Goal: Use online tool/utility: Utilize a website feature to perform a specific function

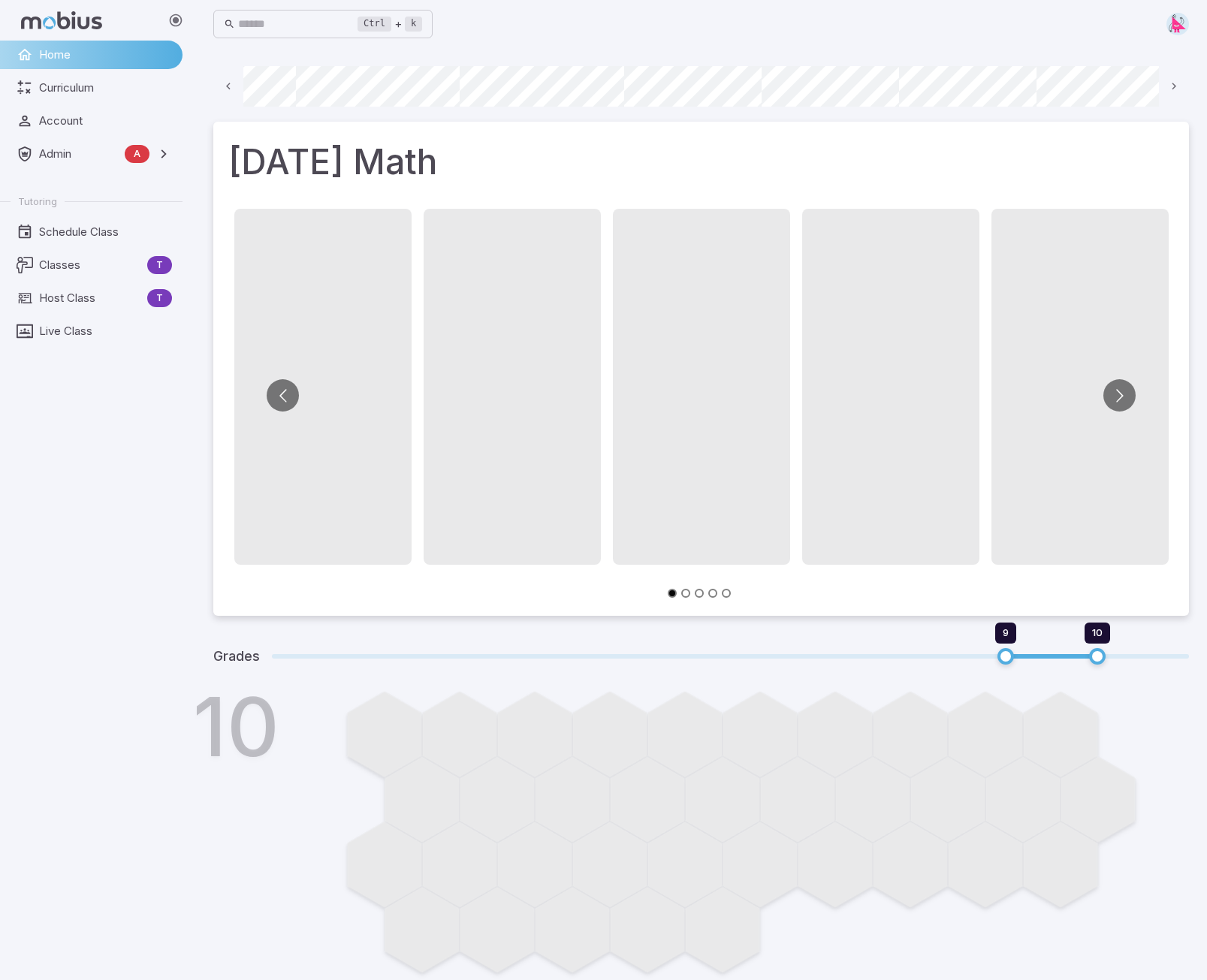
scroll to position [0, 866]
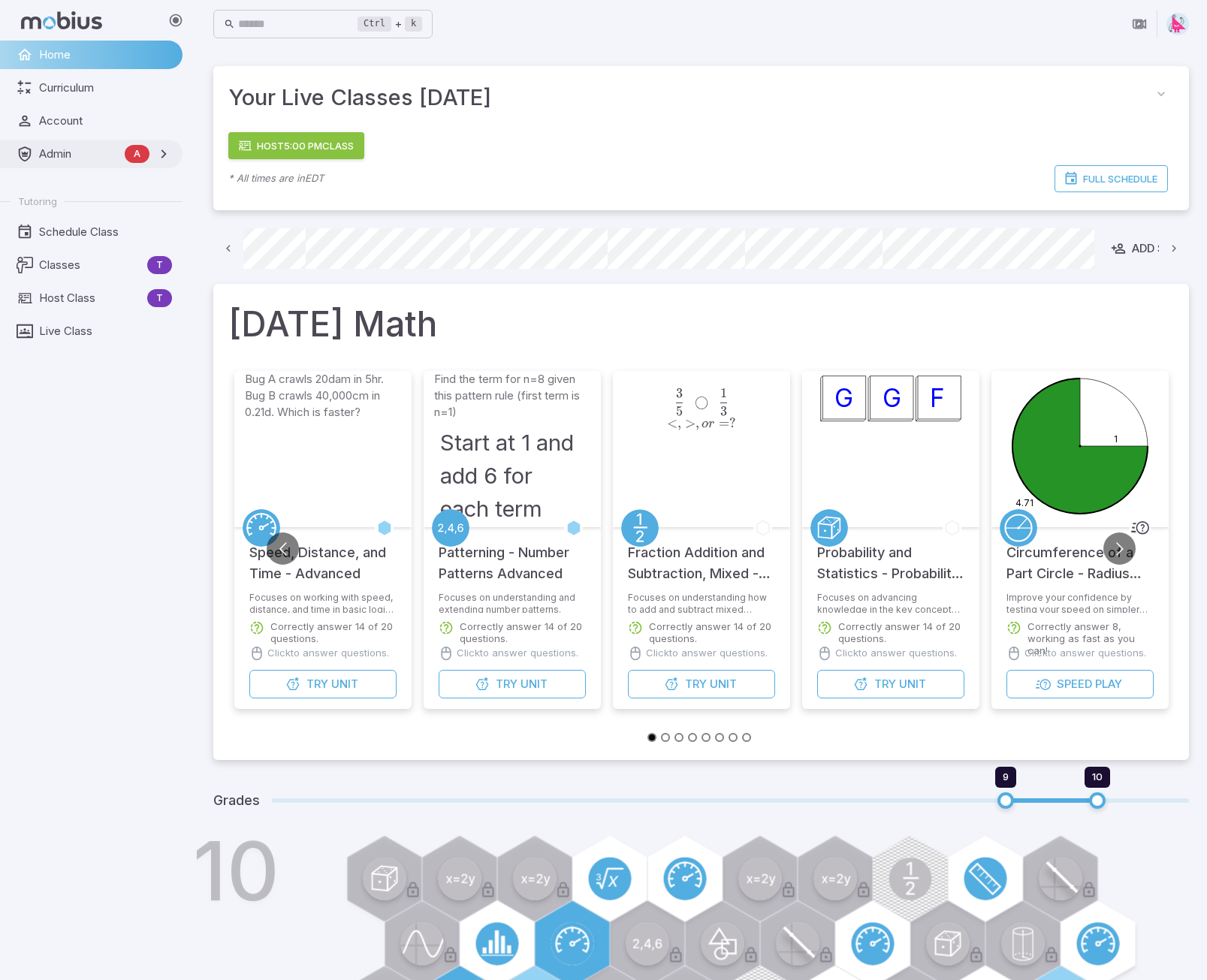
click at [59, 161] on span "Admin" at bounding box center [79, 154] width 80 height 16
click at [54, 241] on link "Testing" at bounding box center [91, 253] width 182 height 28
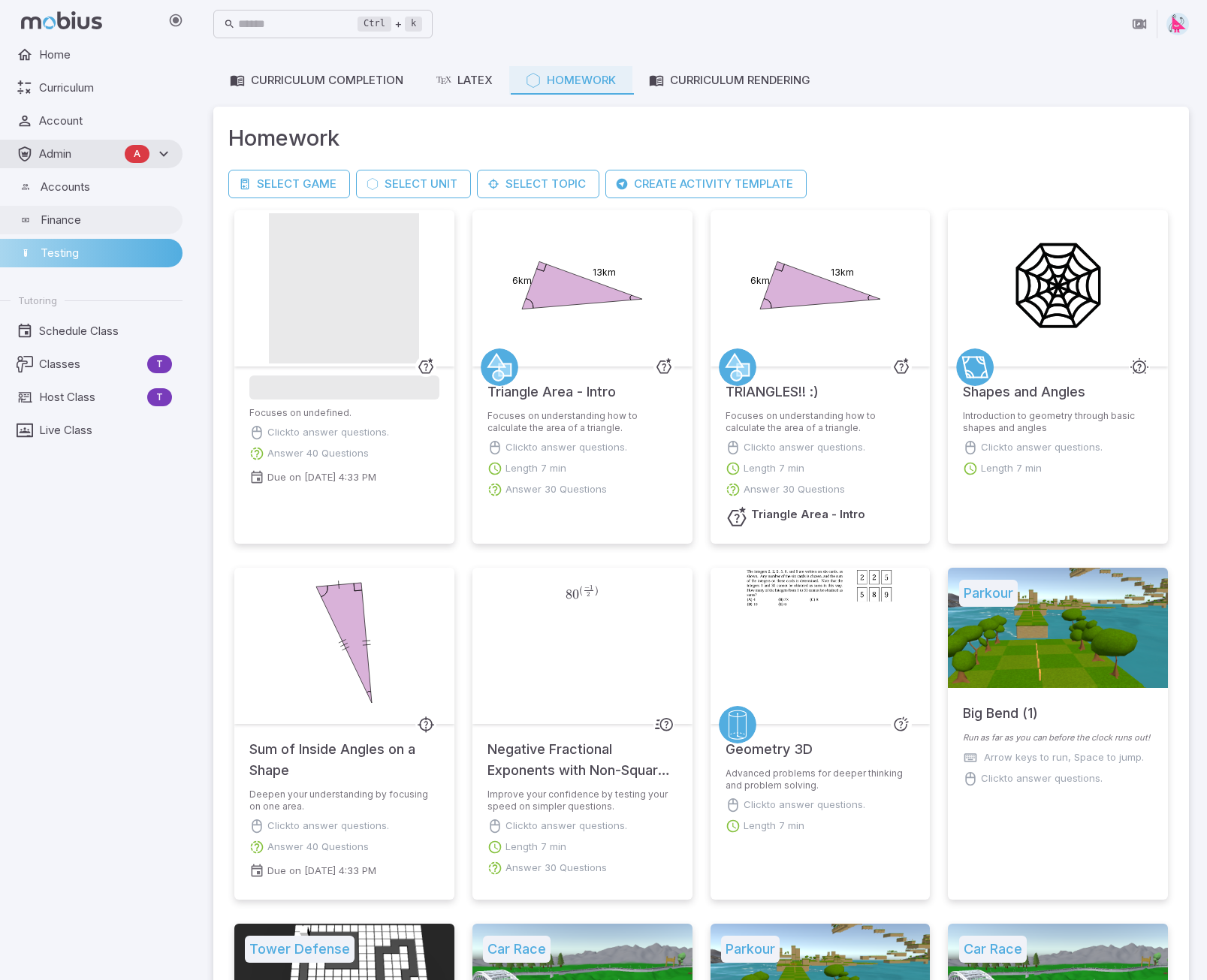
click at [54, 214] on span "Finance" at bounding box center [107, 220] width 132 height 16
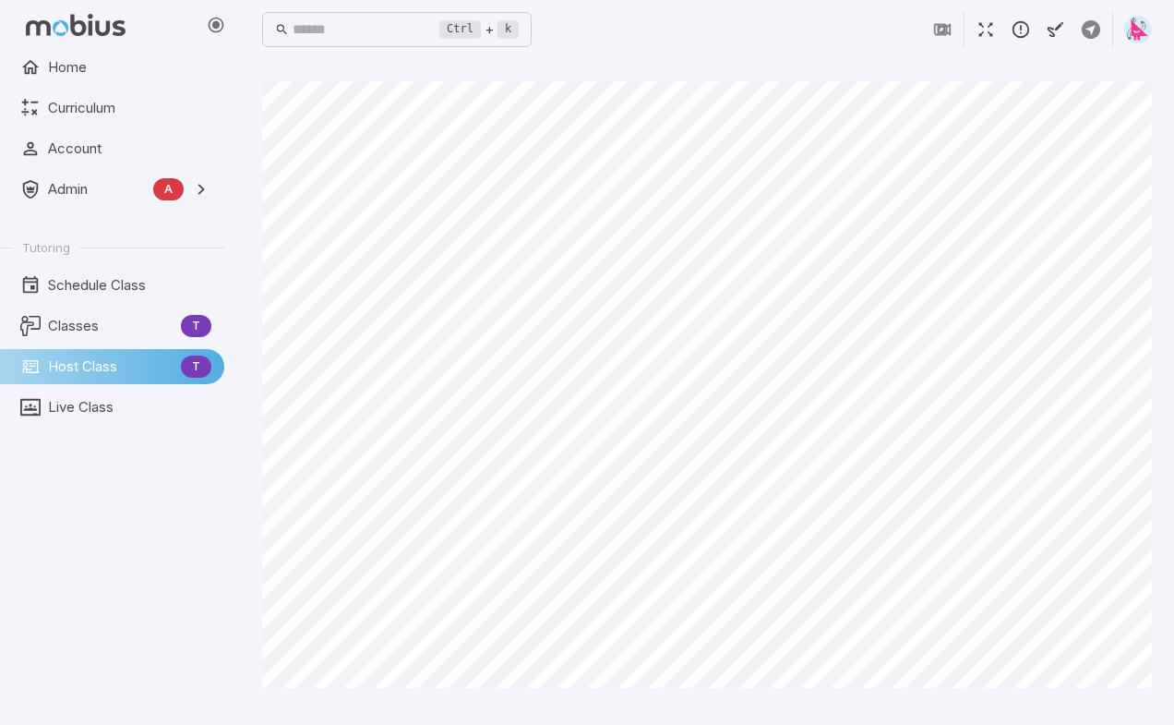
click at [792, 17] on div "Ctrl + k ​" at bounding box center [707, 29] width 890 height 41
click at [726, 35] on div "Ctrl + k ​" at bounding box center [707, 29] width 890 height 41
click at [736, 57] on div "Ctrl + k ​" at bounding box center [707, 29] width 890 height 59
click at [738, 38] on div "Ctrl + k ​" at bounding box center [707, 29] width 890 height 41
click at [678, 57] on div "Ctrl + k ​" at bounding box center [707, 29] width 890 height 59
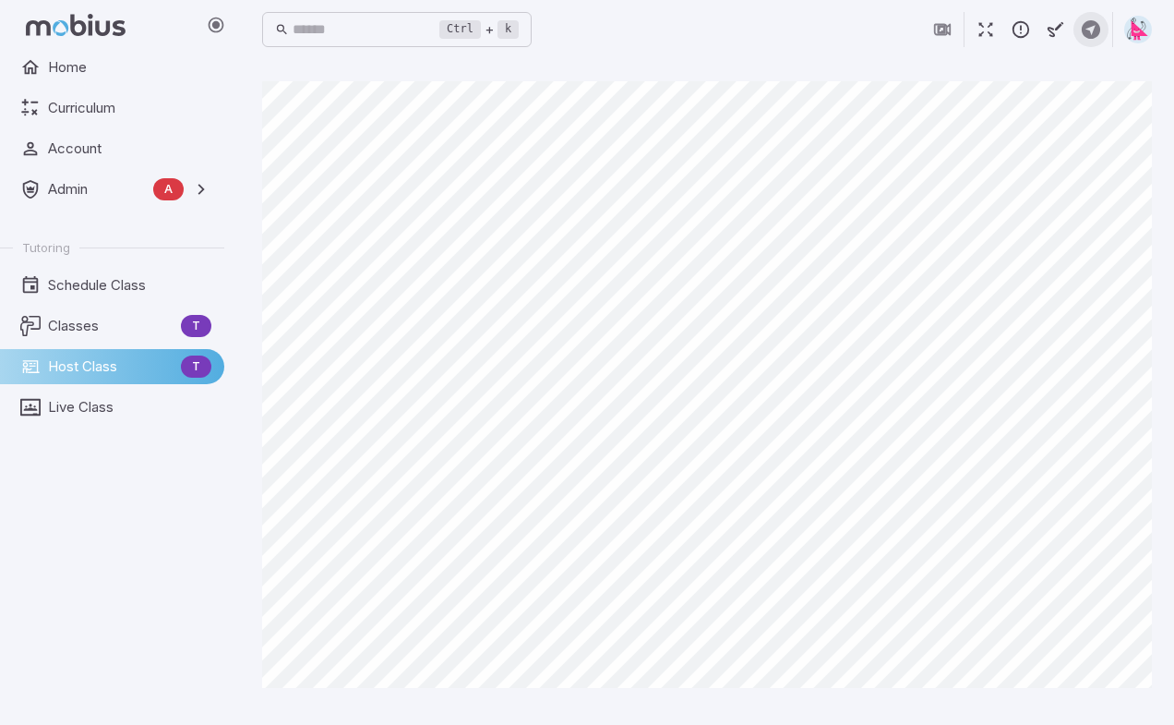
click at [1092, 26] on icon "button" at bounding box center [1091, 29] width 20 height 20
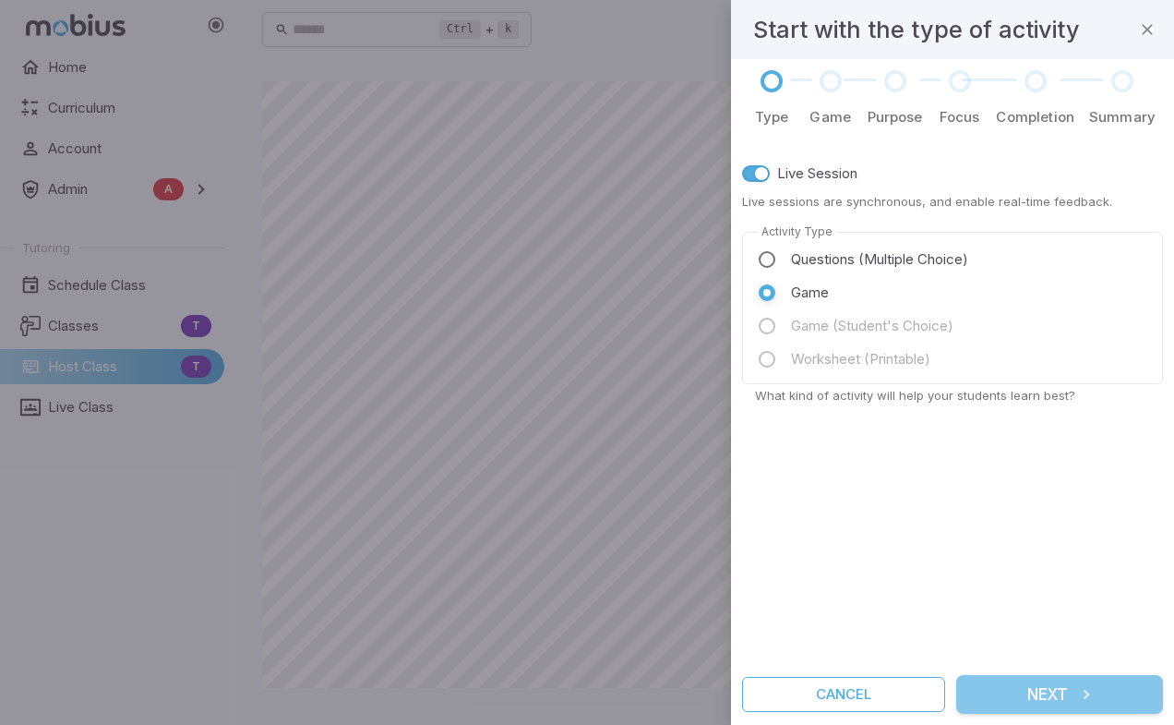
click at [1058, 699] on button "Next" at bounding box center [1060, 694] width 207 height 39
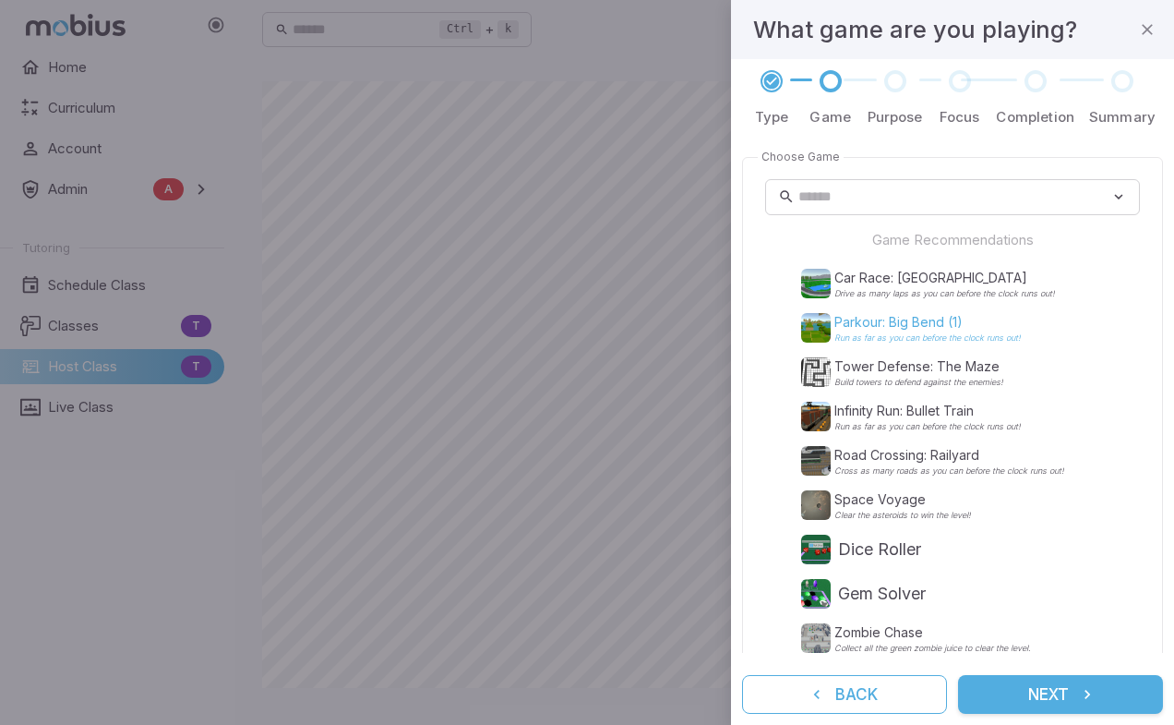
click at [893, 334] on p "Run as far as you can before the clock runs out!" at bounding box center [928, 337] width 186 height 9
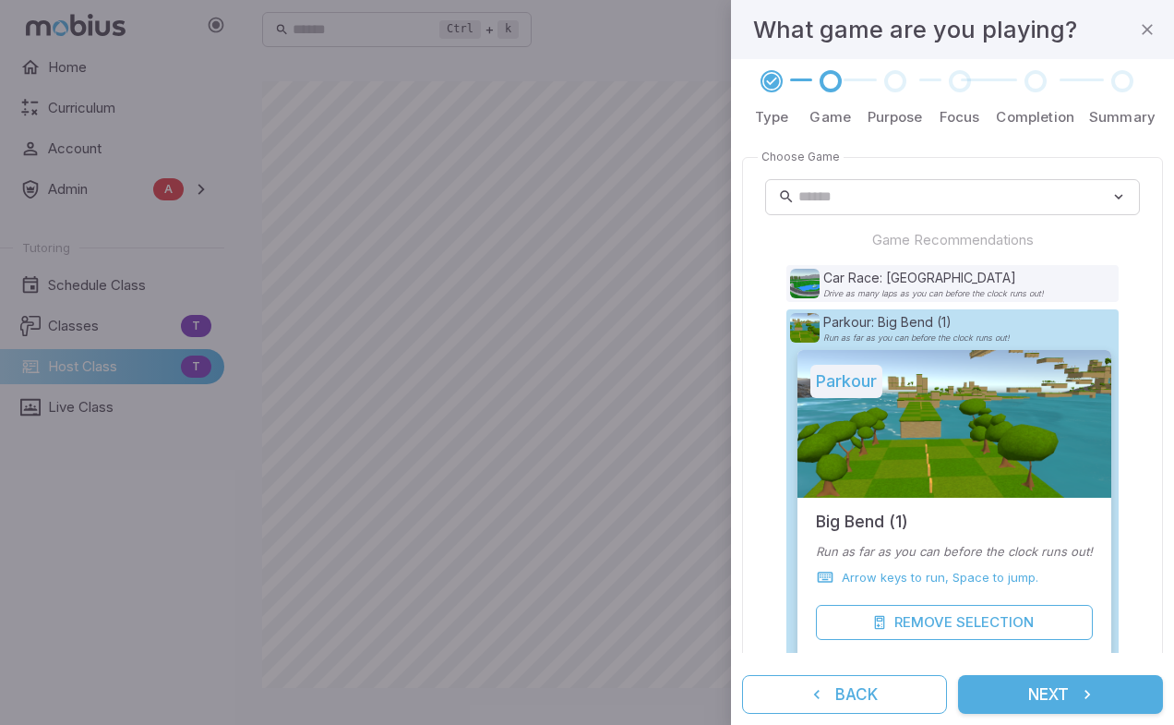
click at [1060, 692] on button "Next" at bounding box center [1060, 694] width 205 height 39
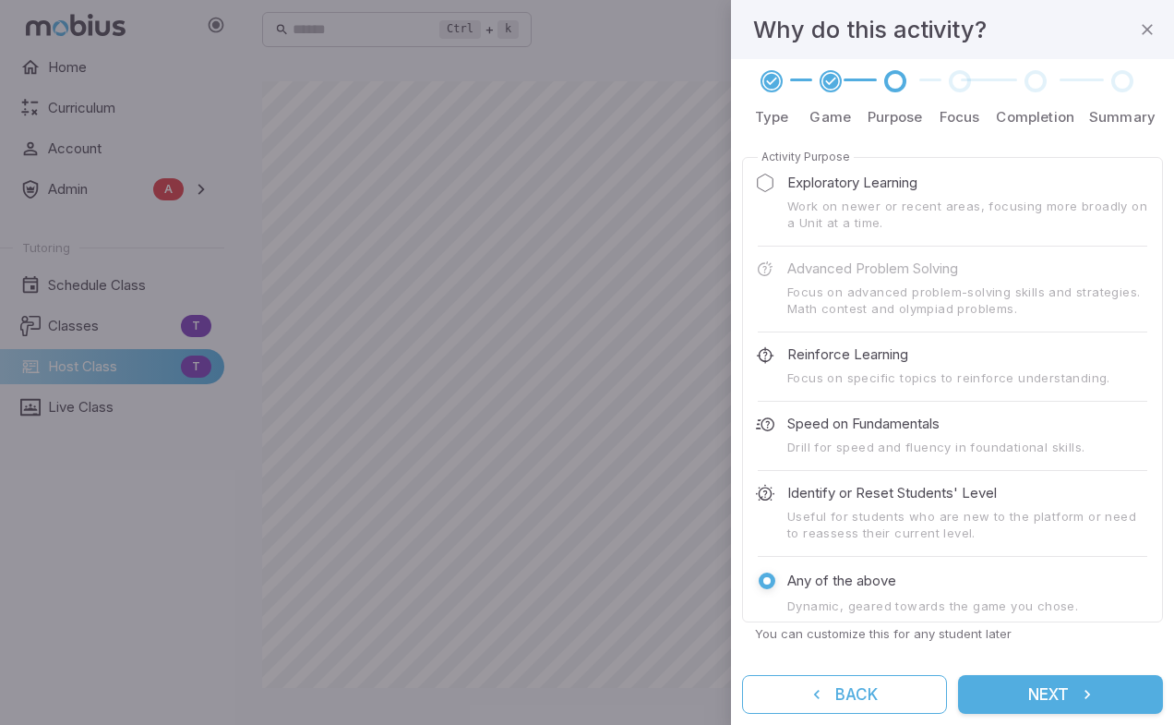
click at [825, 181] on p "Exploratory Learning" at bounding box center [853, 183] width 130 height 20
click at [1053, 693] on button "Next" at bounding box center [1060, 694] width 205 height 39
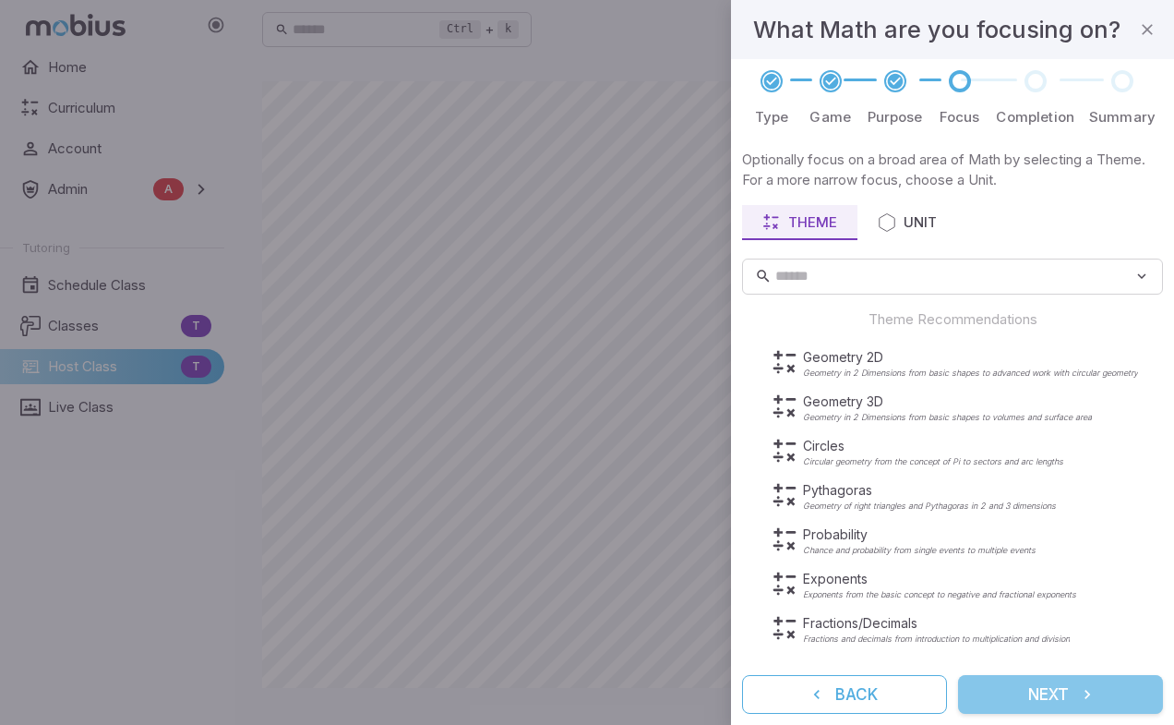
click at [1062, 692] on button "Next" at bounding box center [1060, 694] width 205 height 39
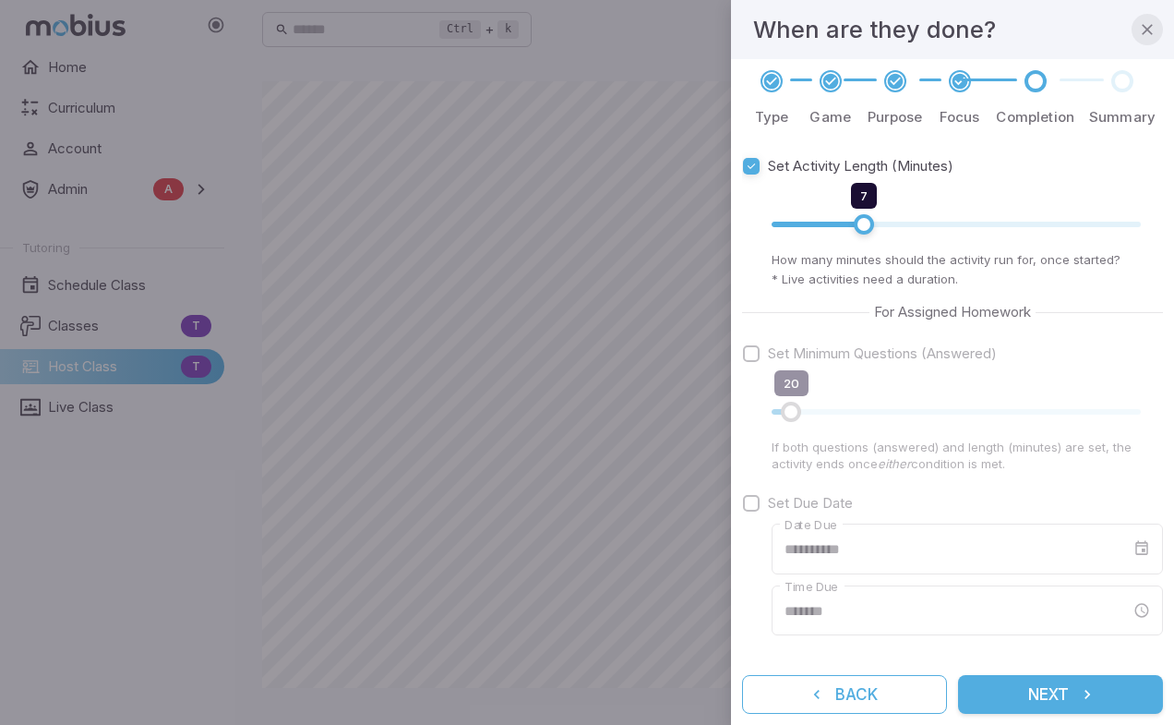
click at [1149, 30] on icon "button" at bounding box center [1147, 29] width 18 height 18
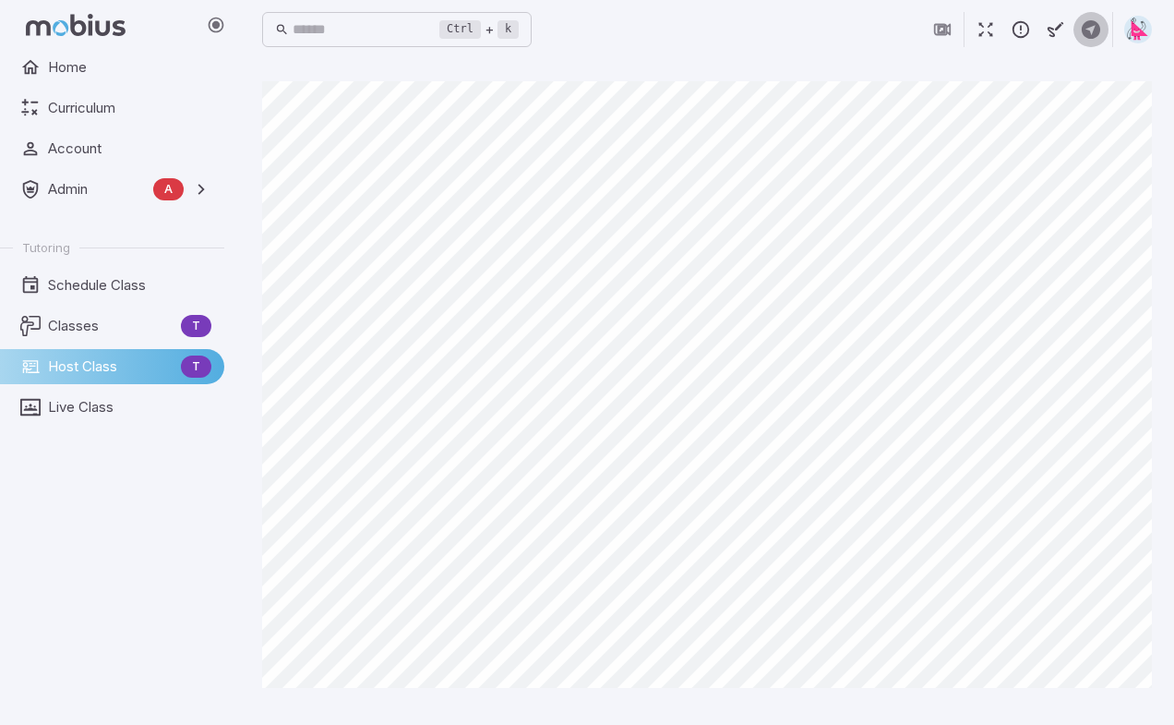
click at [1087, 30] on icon "button" at bounding box center [1091, 29] width 20 height 20
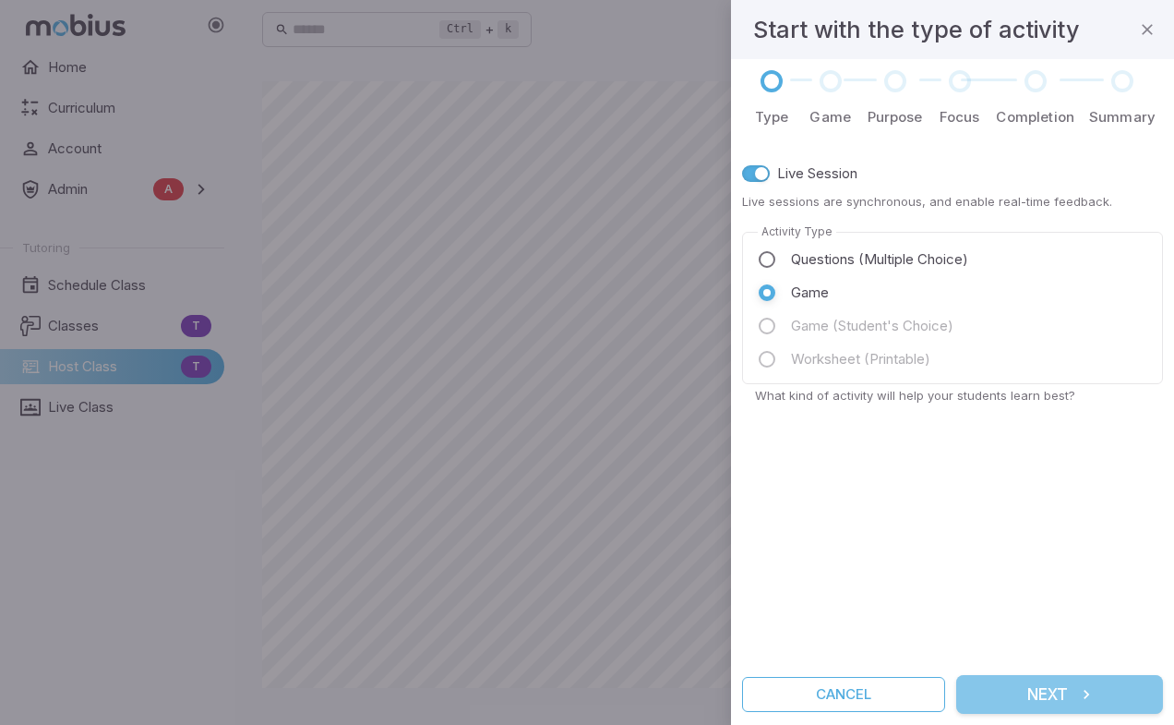
click at [1053, 697] on button "Next" at bounding box center [1060, 694] width 207 height 39
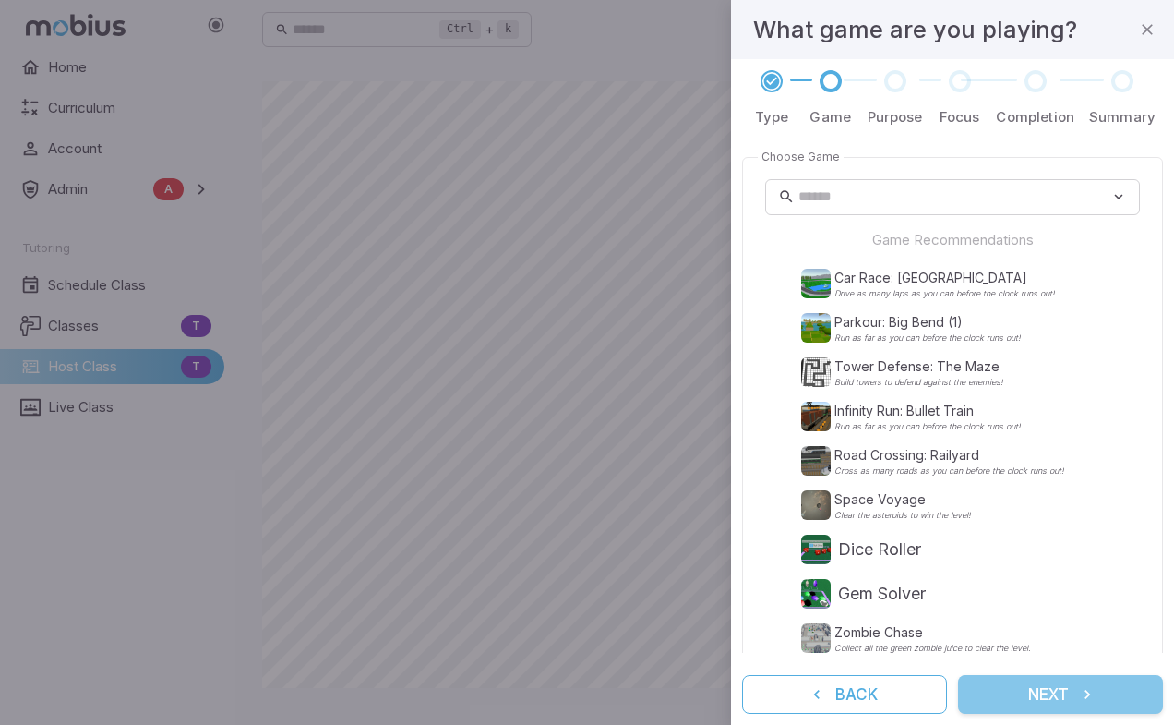
click at [1061, 688] on button "Next" at bounding box center [1060, 694] width 205 height 39
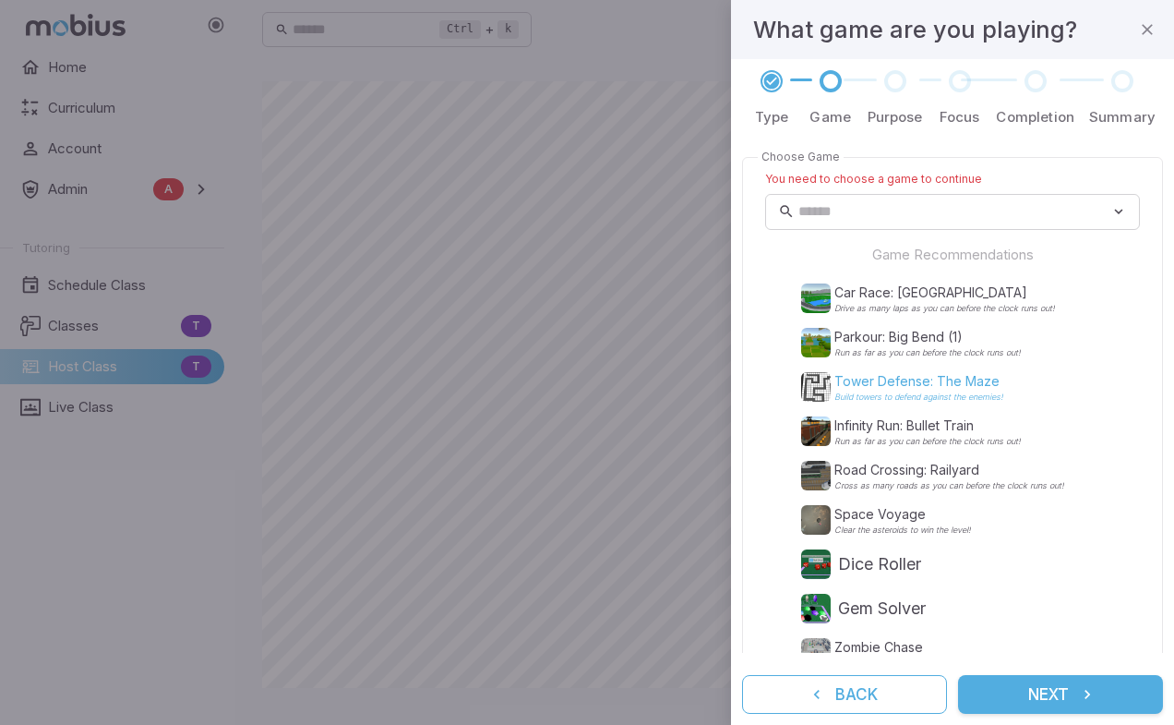
click at [892, 392] on p "Build towers to defend against the enemies!" at bounding box center [919, 396] width 169 height 9
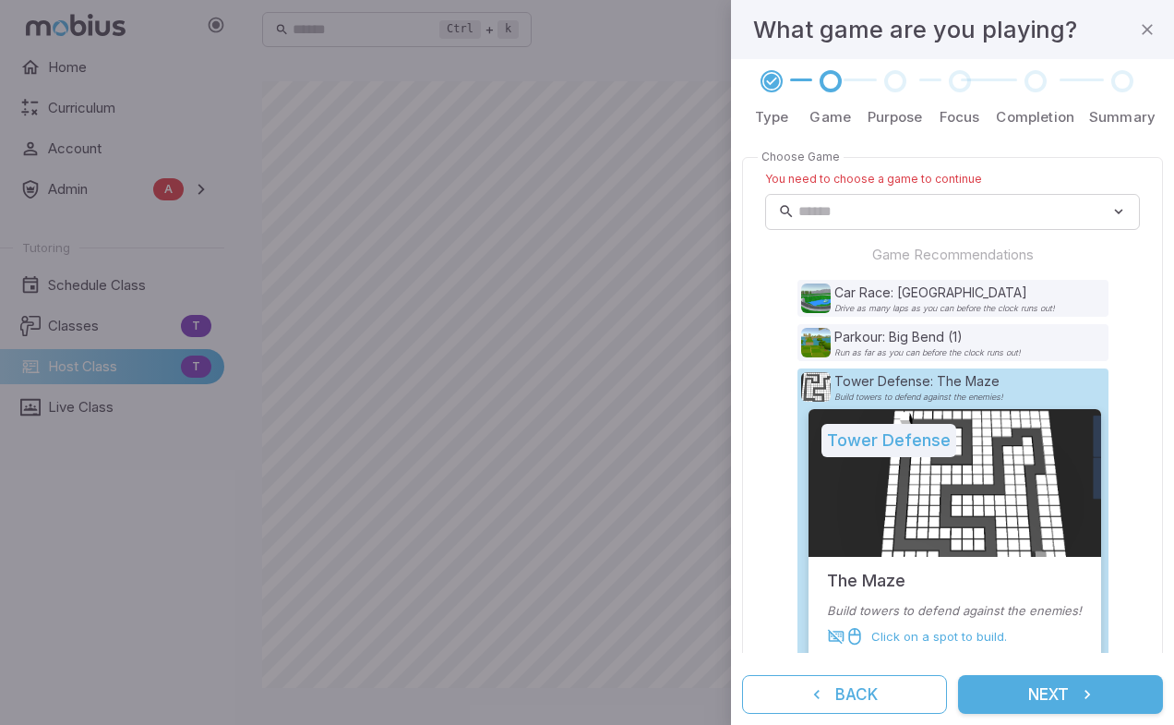
click at [1038, 696] on button "Next" at bounding box center [1060, 694] width 205 height 39
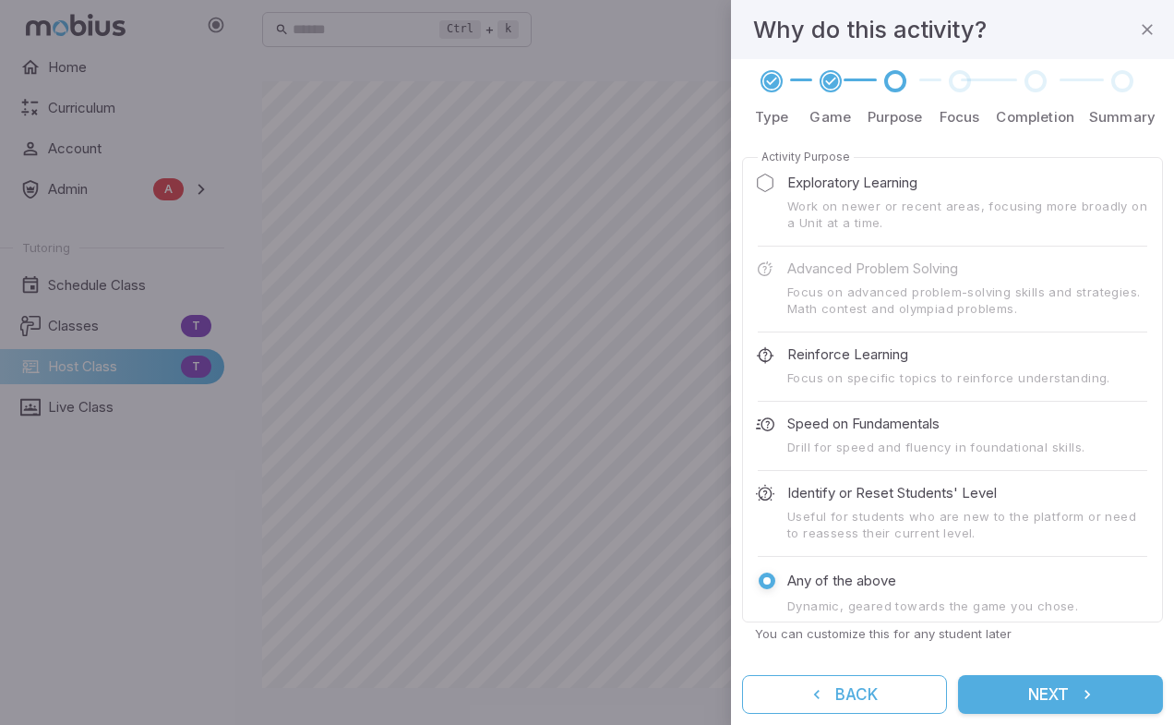
click at [1077, 697] on button "Next" at bounding box center [1060, 694] width 205 height 39
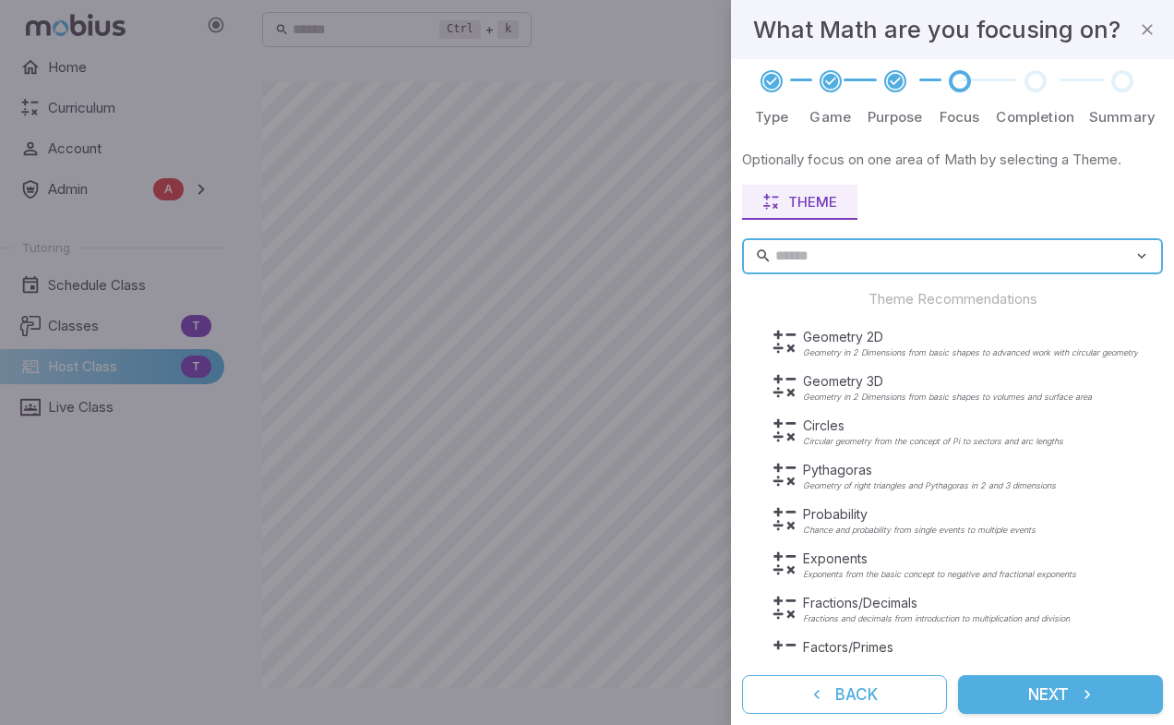
click at [1047, 697] on button "Next" at bounding box center [1060, 694] width 205 height 39
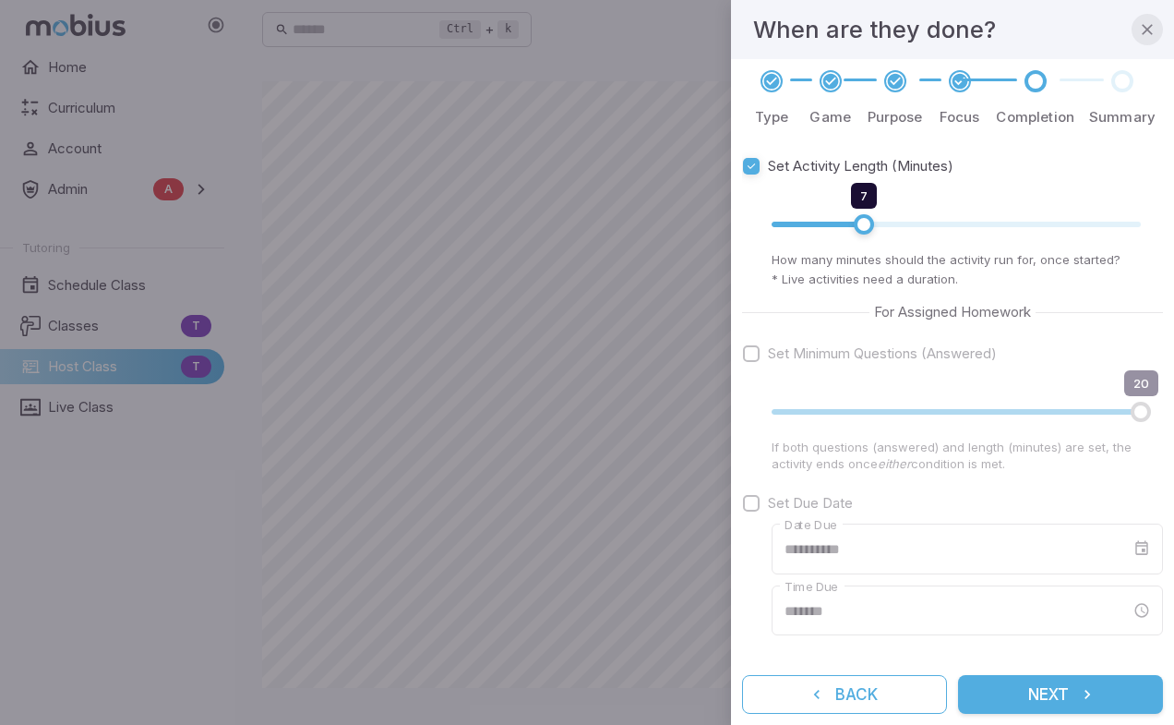
click at [1148, 29] on icon "button" at bounding box center [1147, 29] width 18 height 18
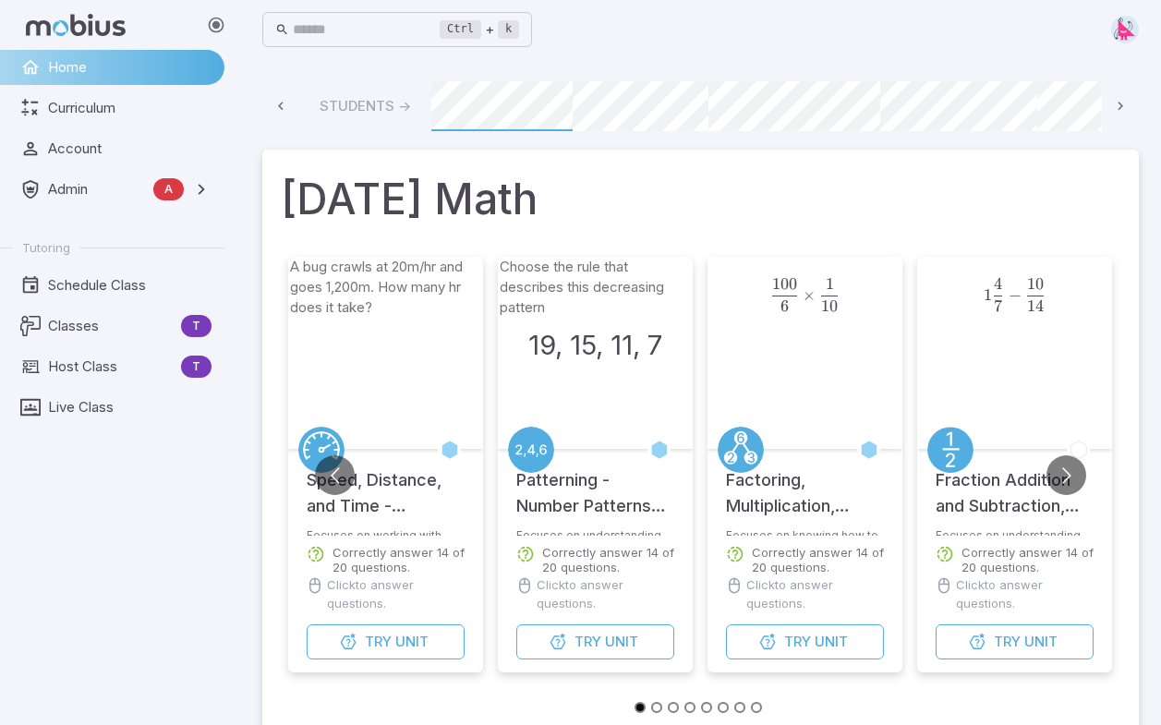
scroll to position [0, 132]
